Goal: Task Accomplishment & Management: Manage account settings

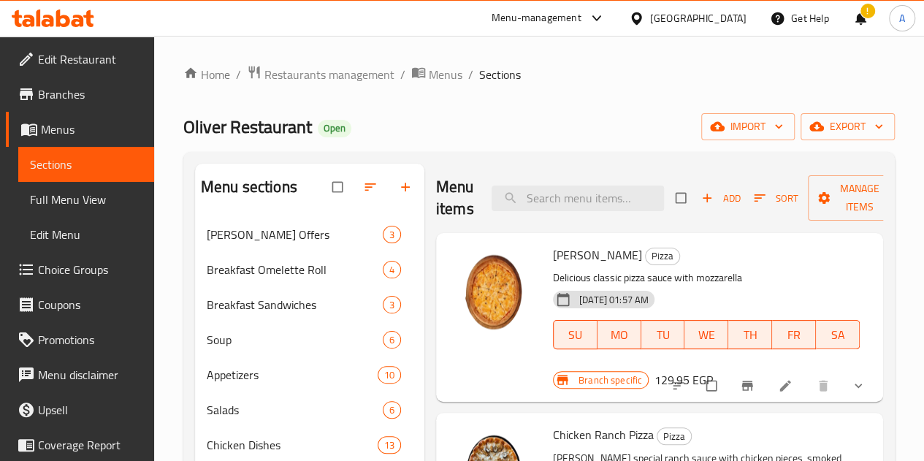
scroll to position [365, 0]
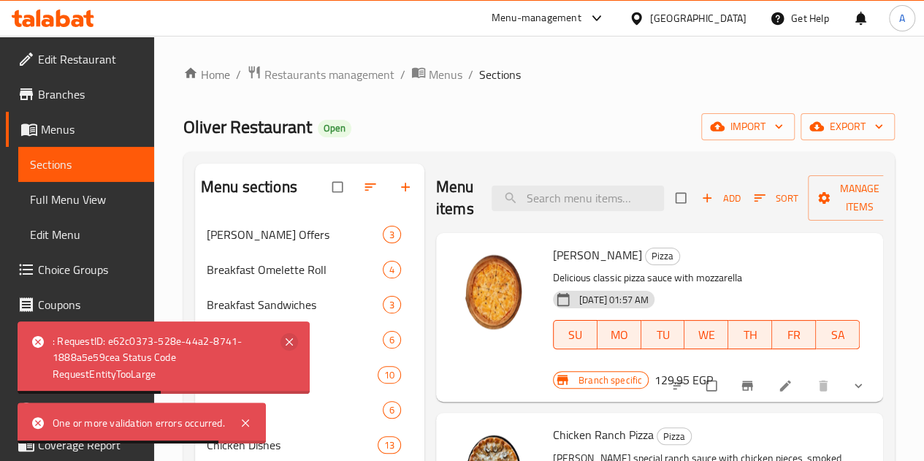
click at [283, 350] on icon at bounding box center [290, 342] width 18 height 18
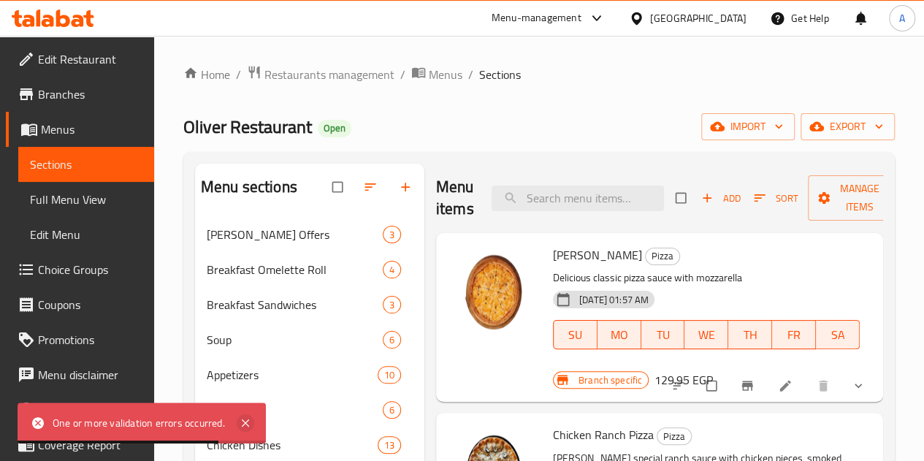
click at [247, 427] on icon at bounding box center [246, 423] width 18 height 18
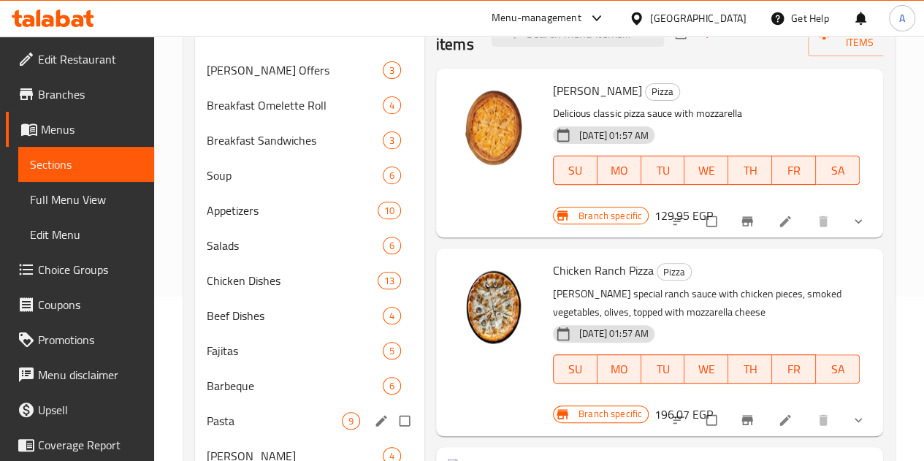
scroll to position [165, 0]
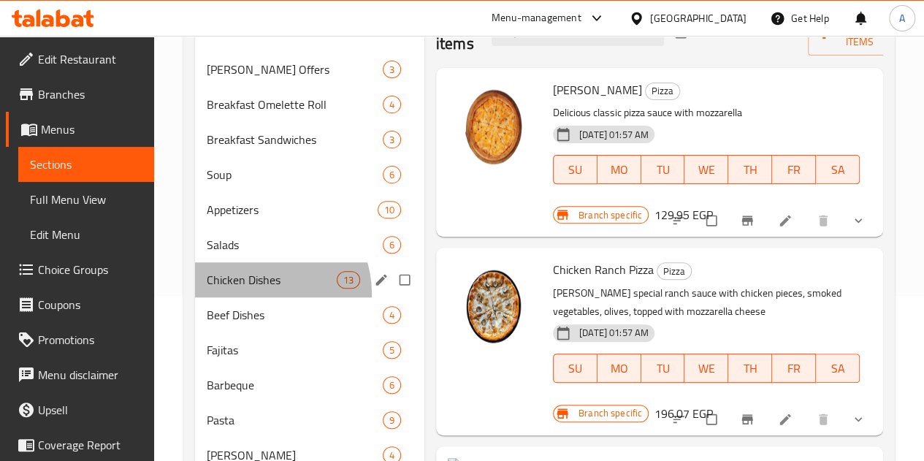
click at [262, 297] on div "Chicken Dishes 13" at bounding box center [309, 279] width 229 height 35
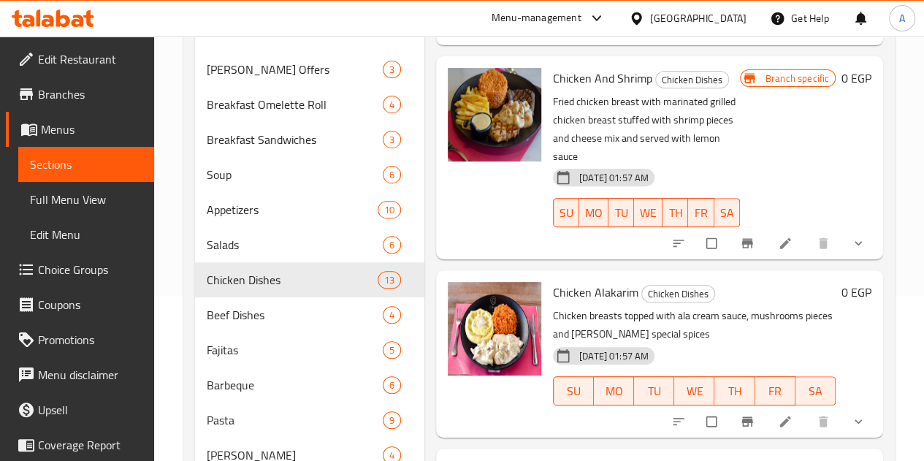
scroll to position [1417, 0]
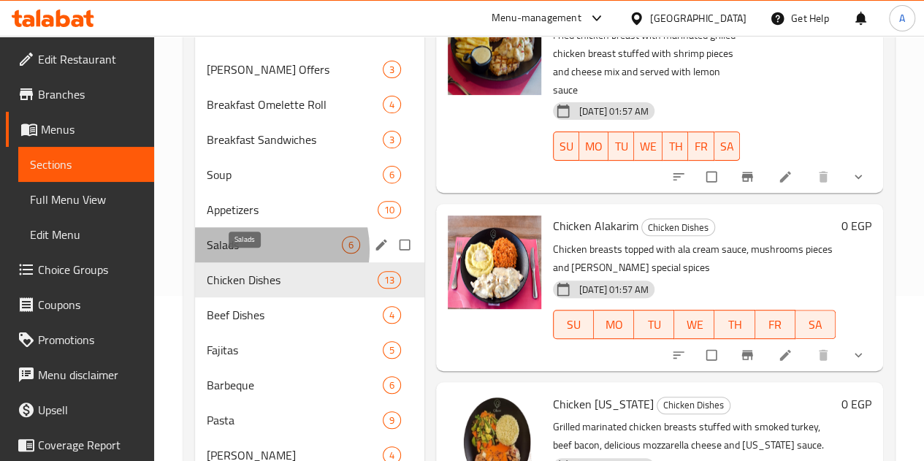
click at [261, 254] on span "Salads" at bounding box center [274, 245] width 135 height 18
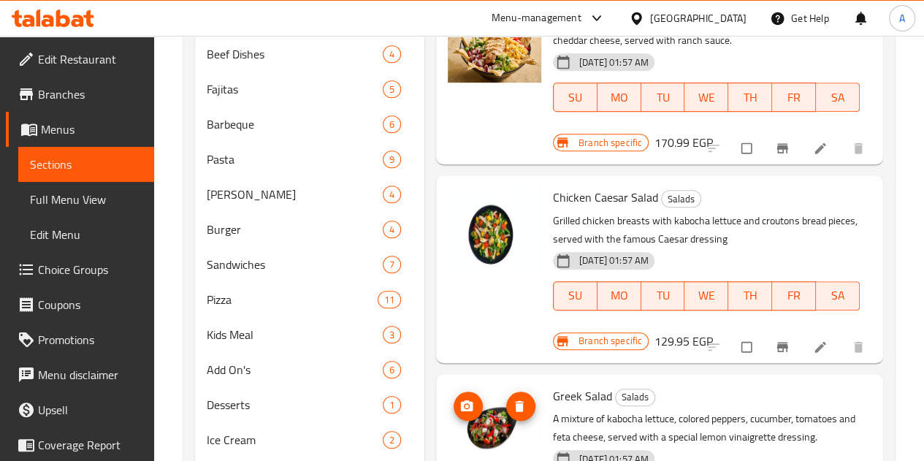
scroll to position [427, 0]
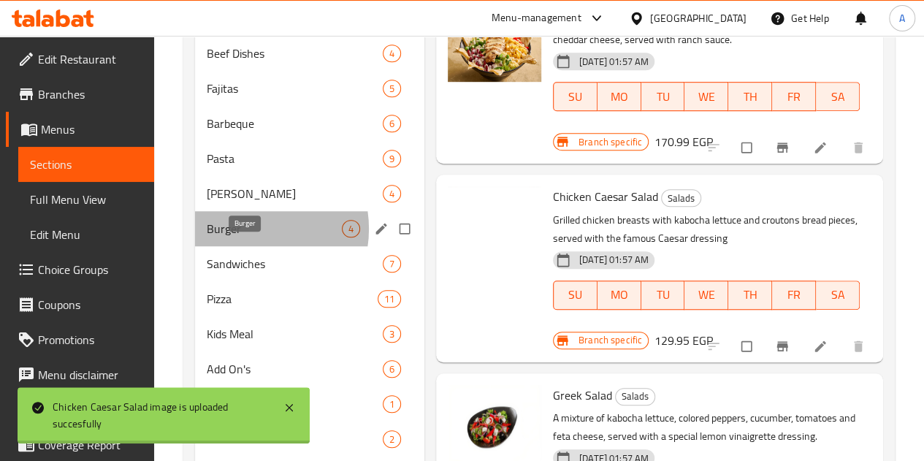
click at [248, 237] on span "Burger" at bounding box center [274, 229] width 135 height 18
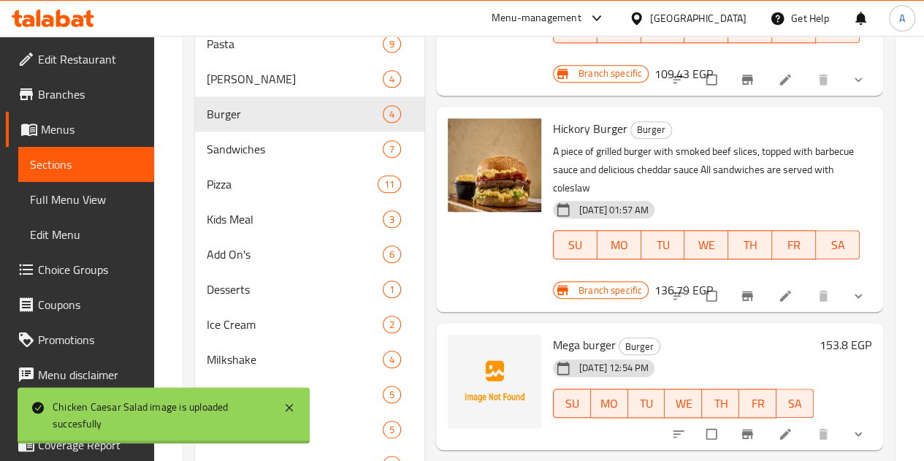
scroll to position [544, 0]
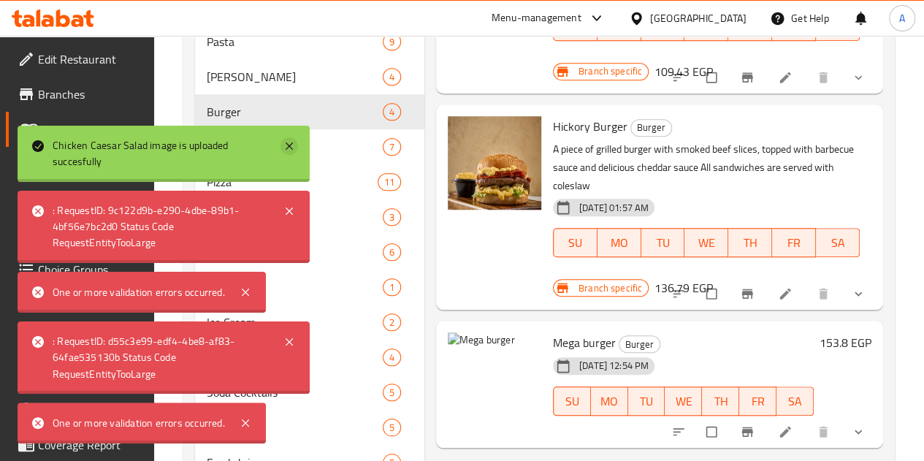
click at [294, 144] on icon at bounding box center [290, 146] width 18 height 18
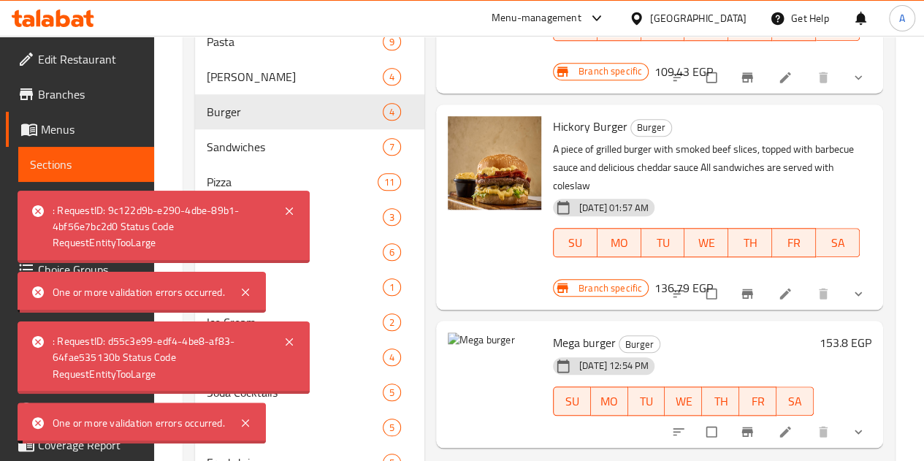
click at [286, 222] on div ": RequestID: 9c122d9b-e290-4dbe-89b1-4bf56e7bc2d0 Status Code RequestEntityTooL…" at bounding box center [164, 227] width 292 height 72
click at [288, 216] on icon at bounding box center [290, 211] width 18 height 18
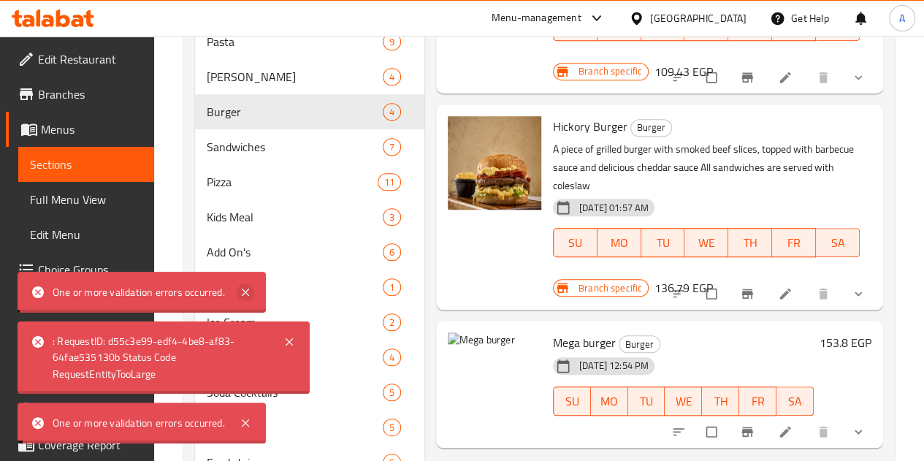
click at [251, 294] on icon at bounding box center [246, 292] width 18 height 18
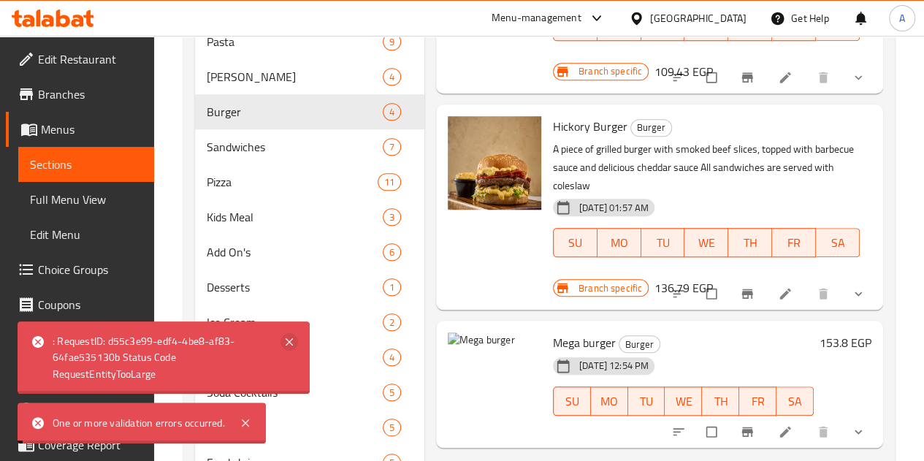
click at [285, 344] on icon at bounding box center [290, 342] width 18 height 18
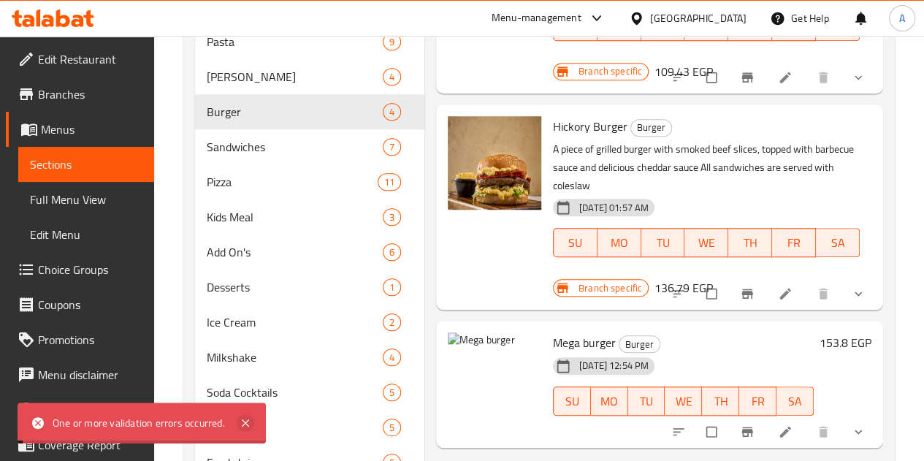
click at [248, 424] on icon at bounding box center [246, 423] width 18 height 18
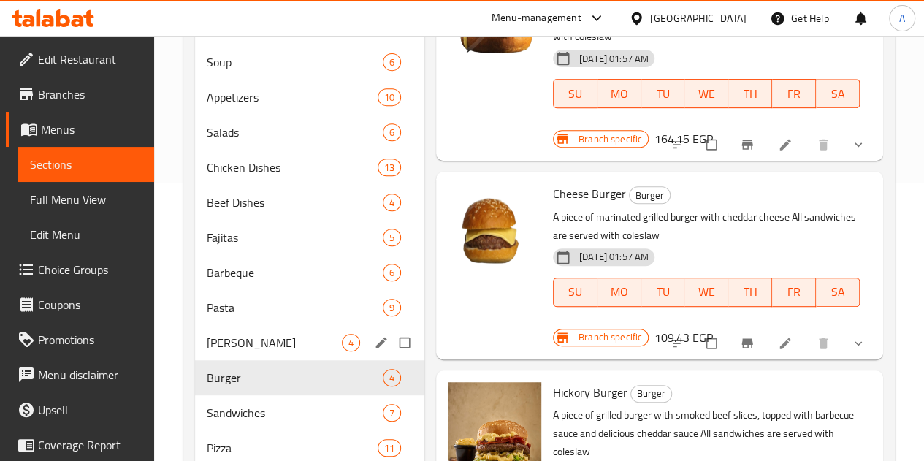
scroll to position [276, 0]
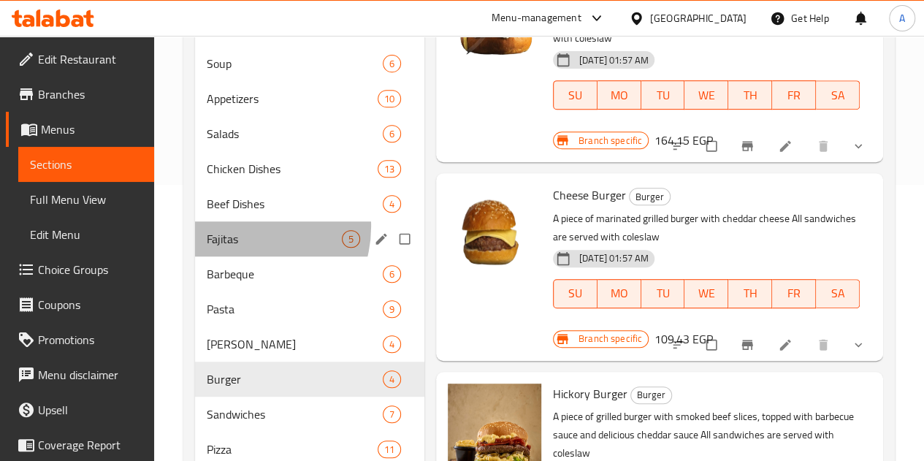
click at [243, 248] on div "Fajitas 5" at bounding box center [309, 238] width 229 height 35
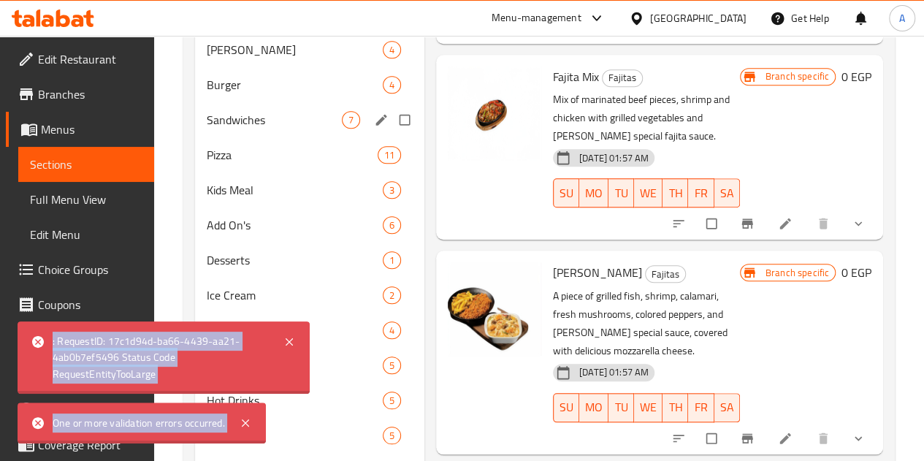
scroll to position [471, 0]
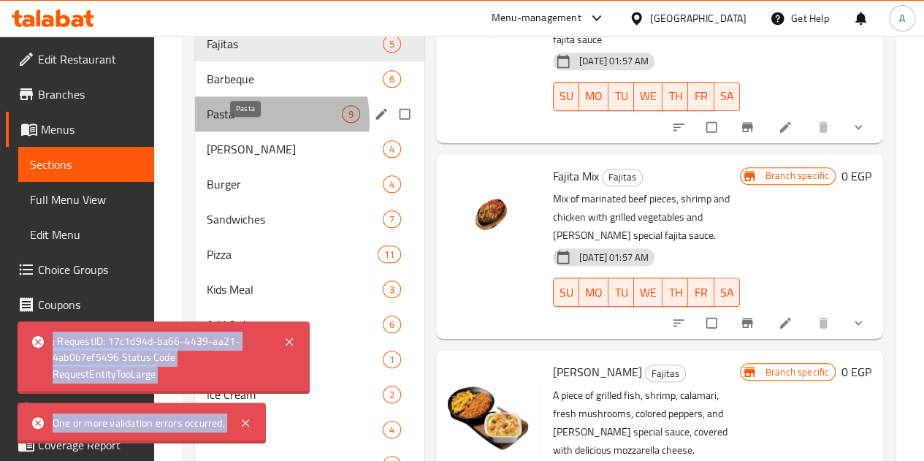
click at [235, 123] on span "Pasta" at bounding box center [274, 114] width 135 height 18
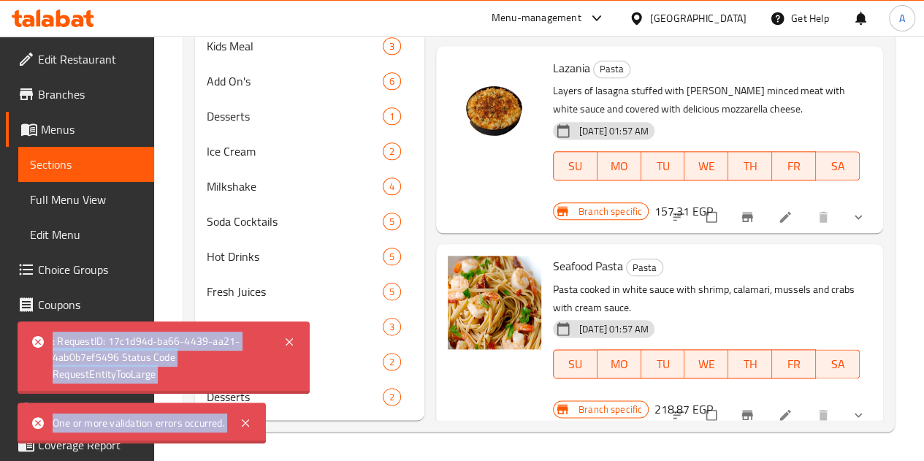
scroll to position [641, 0]
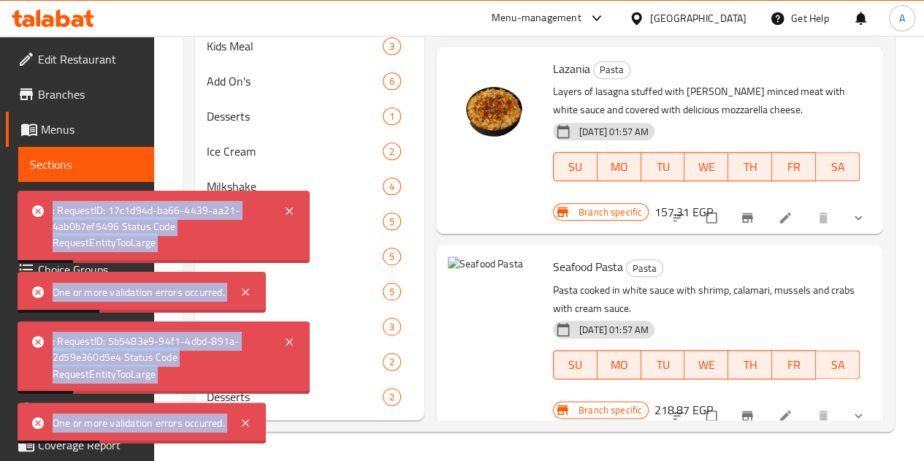
click at [291, 201] on div ": RequestID: 17c1d94d-ba66-4439-aa21-4ab0b7ef5496 Status Code RequestEntityTooL…" at bounding box center [164, 227] width 292 height 72
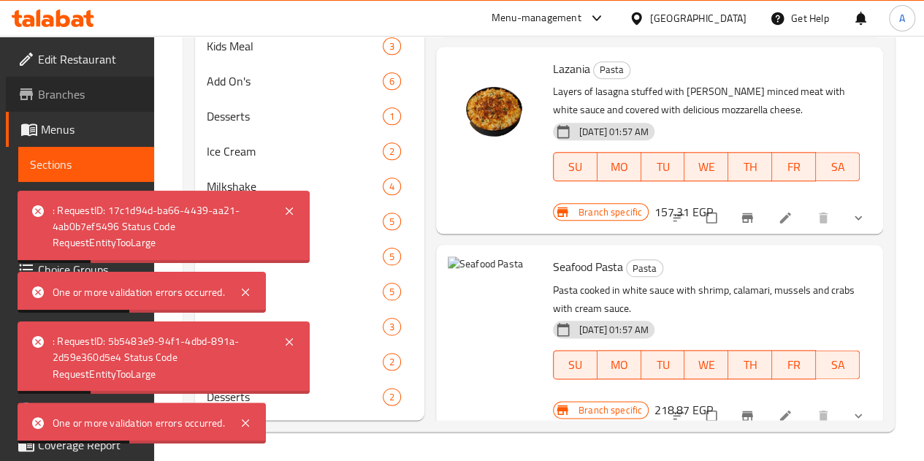
click at [98, 94] on span "Branches" at bounding box center [90, 94] width 104 height 18
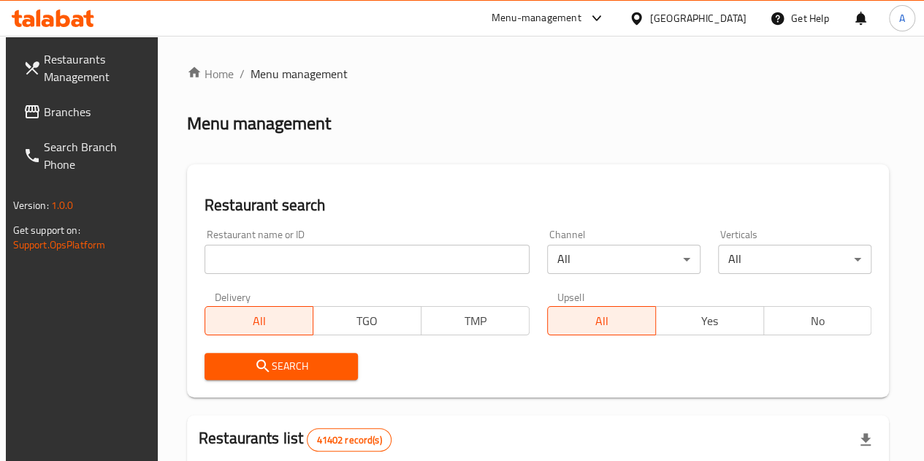
click at [327, 260] on input "search" at bounding box center [367, 259] width 325 height 29
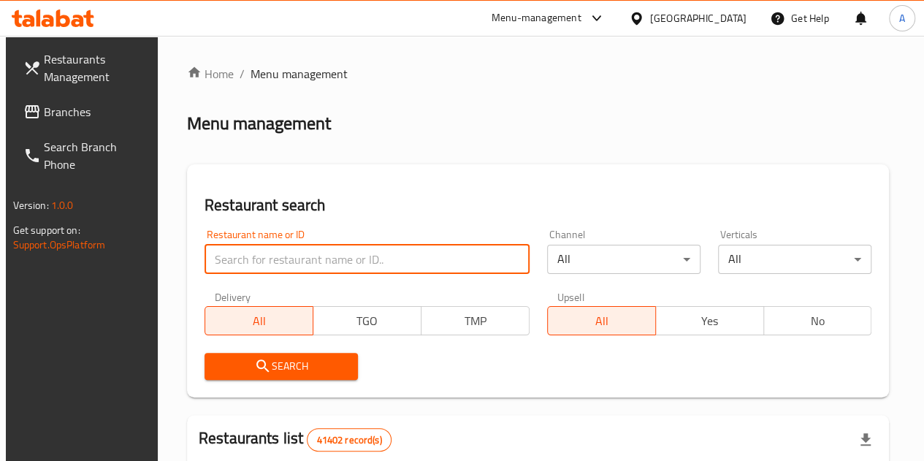
paste input "663962"
type input "663962"
click button "Search" at bounding box center [281, 366] width 153 height 27
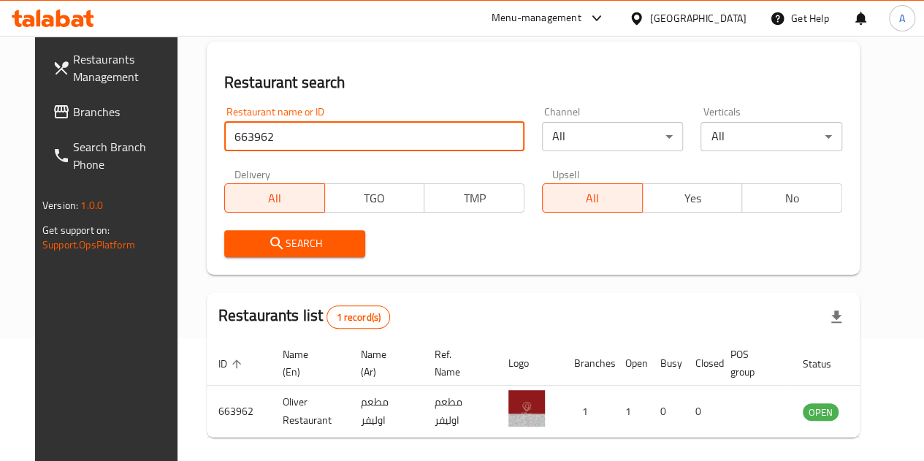
scroll to position [178, 0]
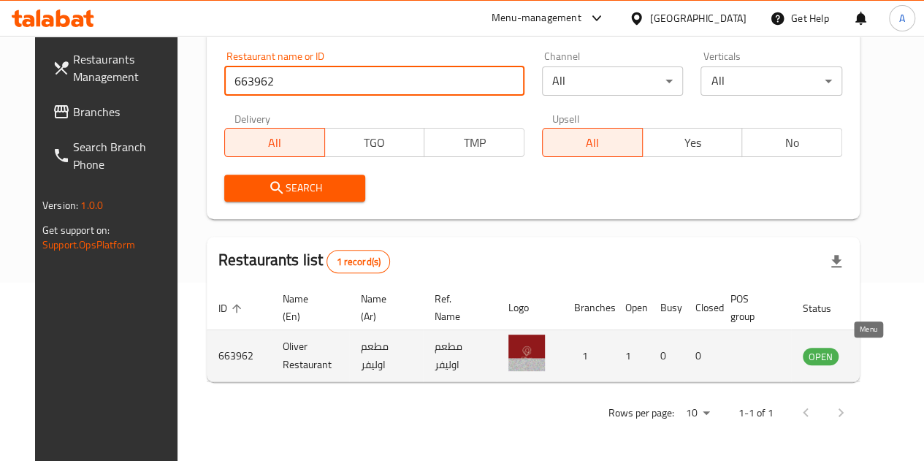
click at [880, 351] on icon "enhanced table" at bounding box center [888, 357] width 16 height 12
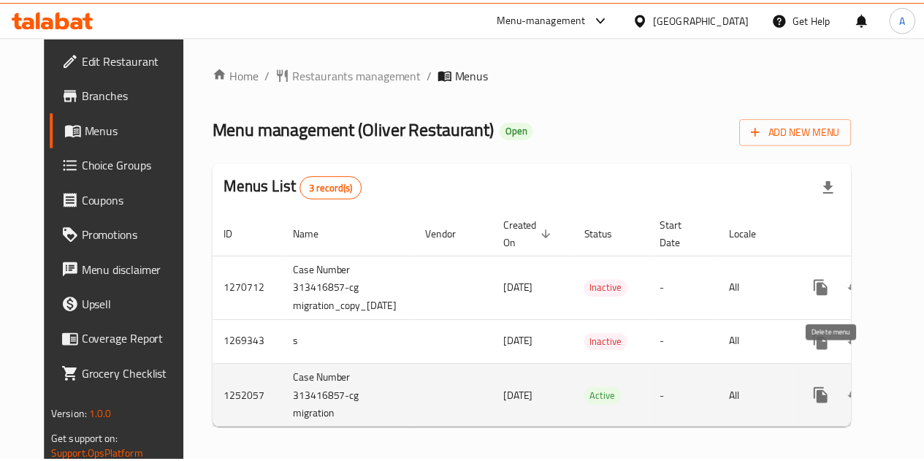
scroll to position [0, 53]
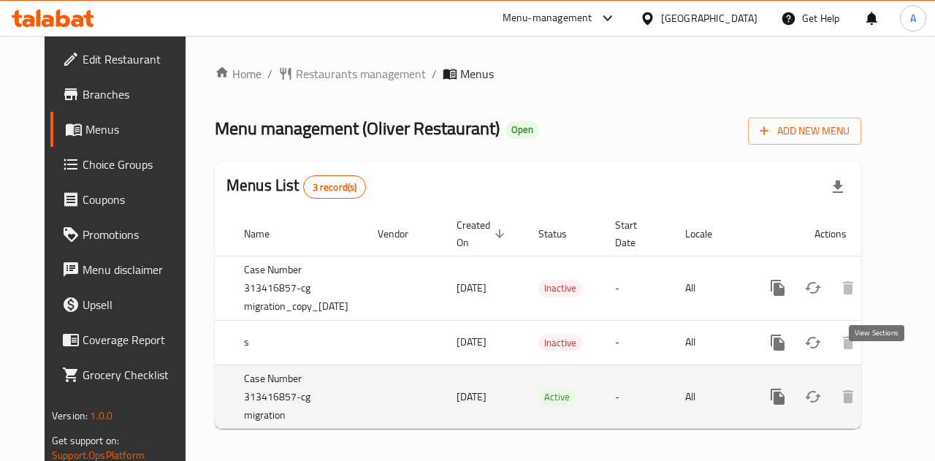
click at [877, 390] on icon "enhanced table" at bounding box center [883, 396] width 13 height 13
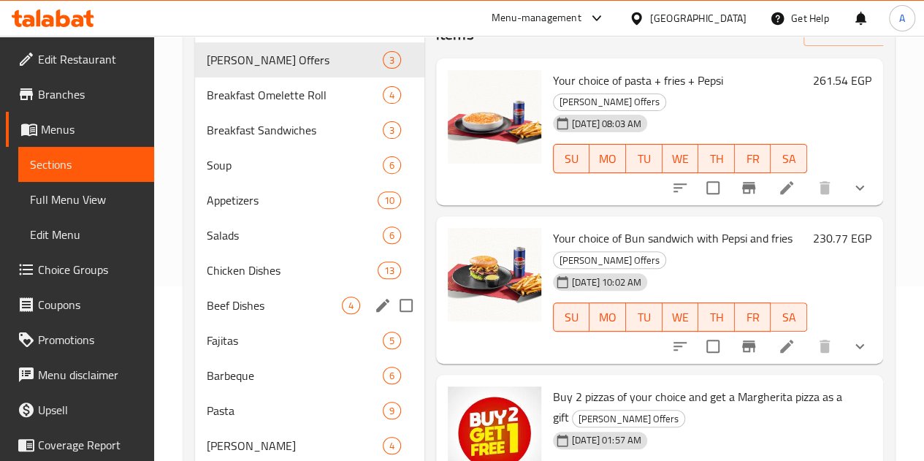
scroll to position [219, 0]
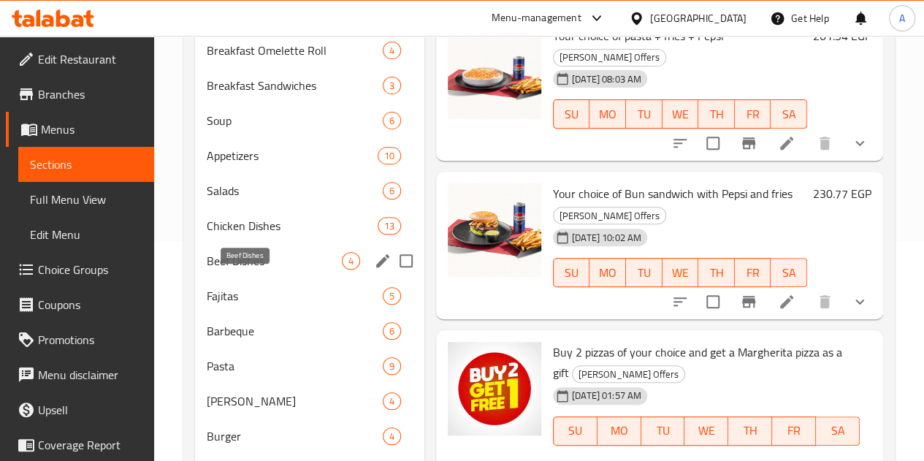
click at [259, 270] on span "Beef Dishes" at bounding box center [274, 261] width 135 height 18
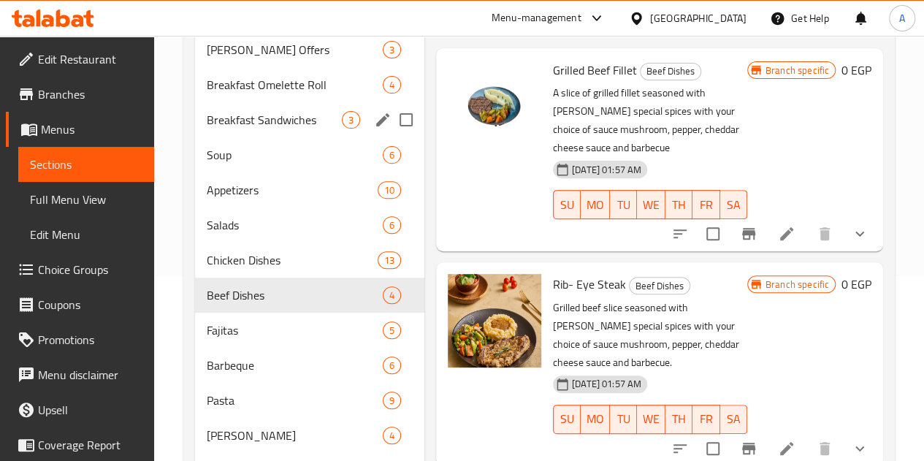
scroll to position [151, 0]
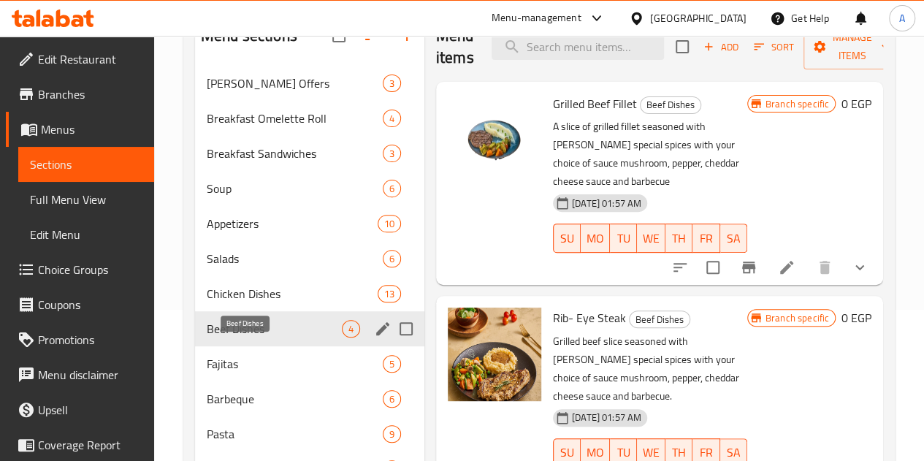
click at [267, 338] on span "Beef Dishes" at bounding box center [274, 329] width 135 height 18
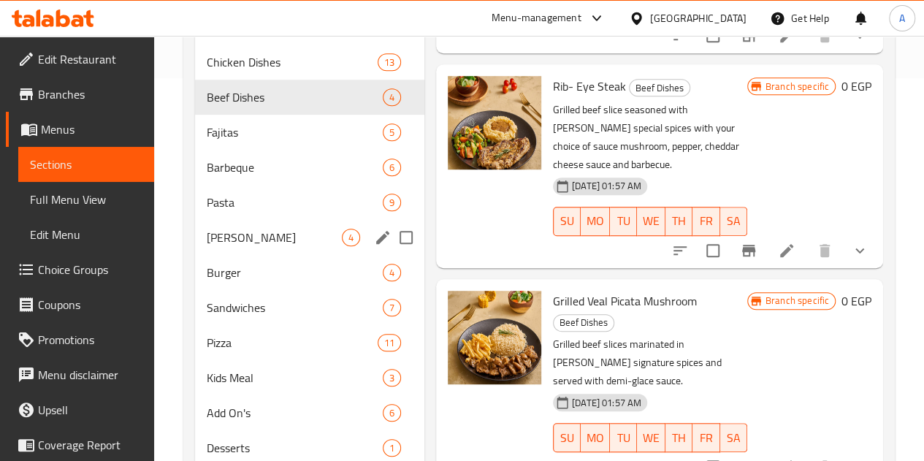
scroll to position [370, 0]
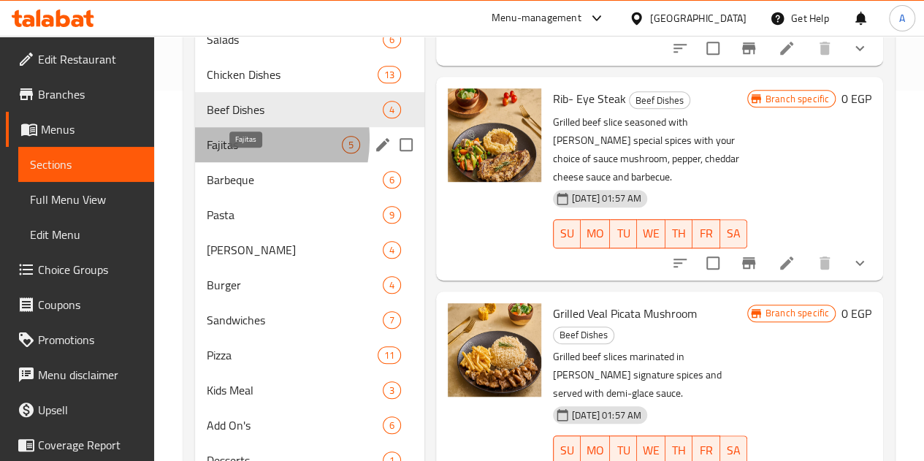
click at [235, 153] on span "Fajitas" at bounding box center [274, 145] width 135 height 18
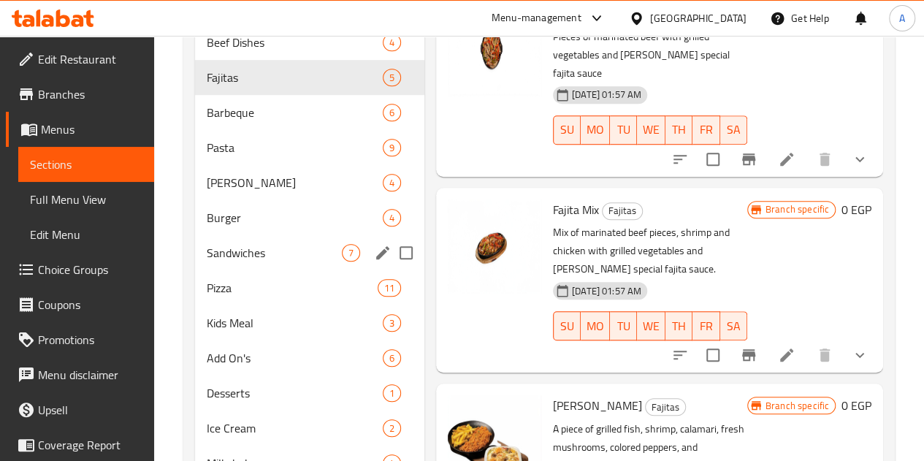
scroll to position [370, 0]
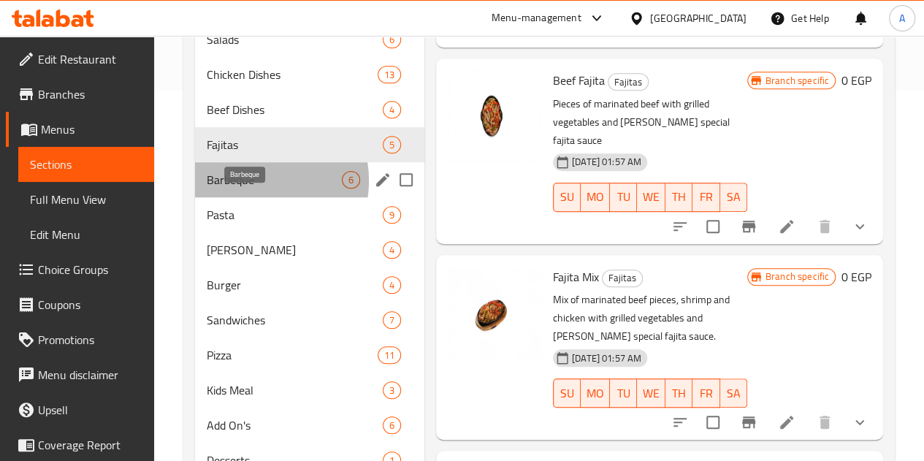
click at [249, 188] on span "Barbeque" at bounding box center [274, 180] width 135 height 18
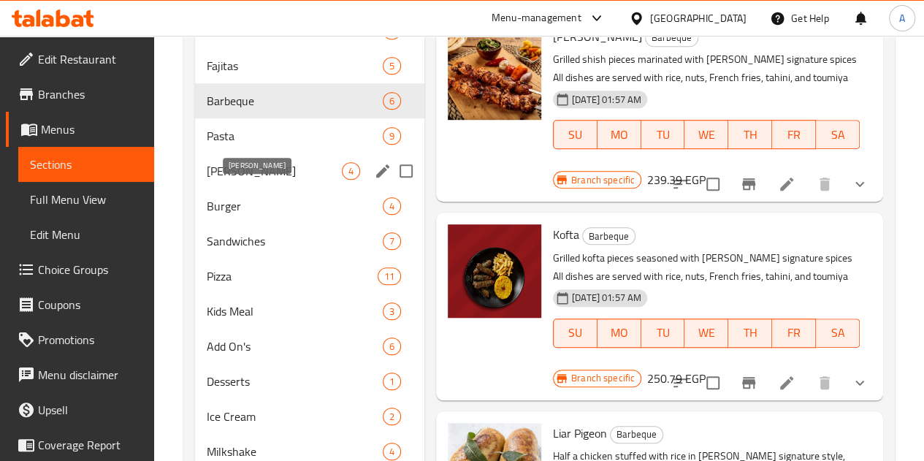
scroll to position [443, 0]
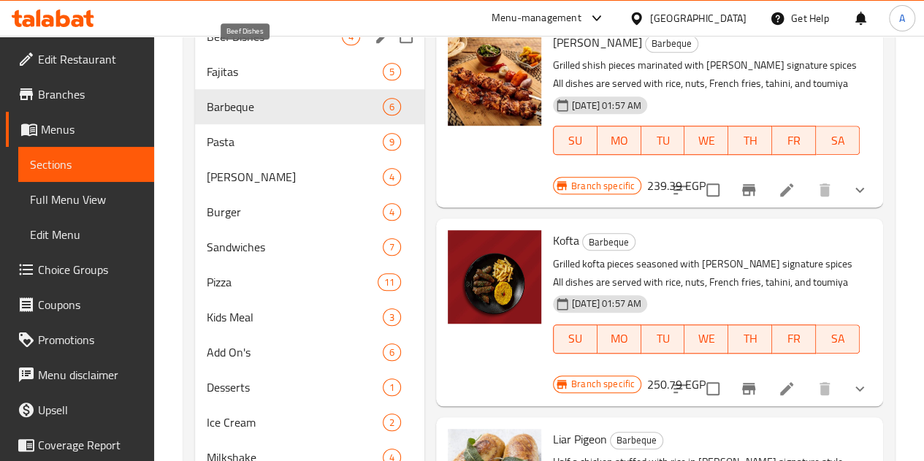
click at [255, 45] on span "Beef Dishes" at bounding box center [274, 37] width 135 height 18
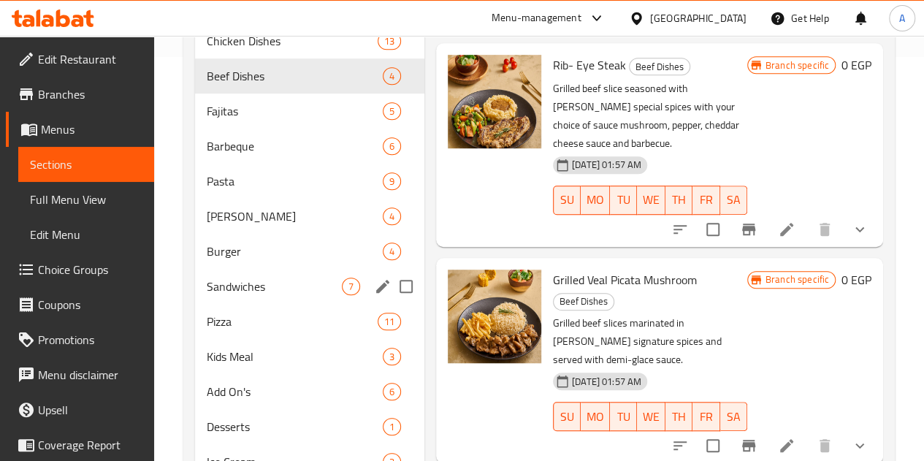
scroll to position [370, 0]
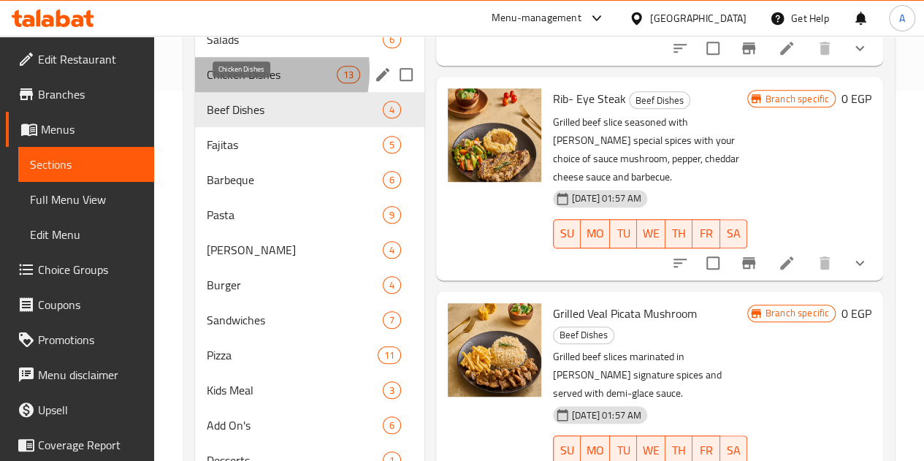
click at [248, 83] on span "Chicken Dishes" at bounding box center [272, 75] width 130 height 18
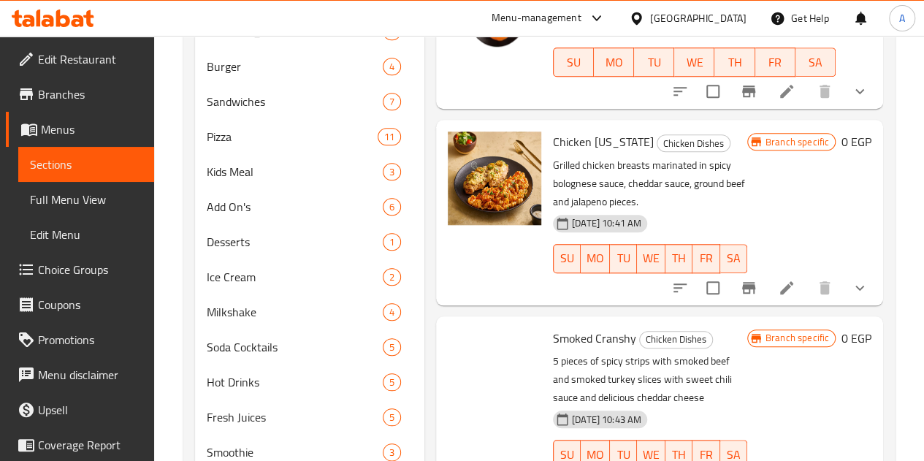
scroll to position [590, 0]
